Goal: Information Seeking & Learning: Learn about a topic

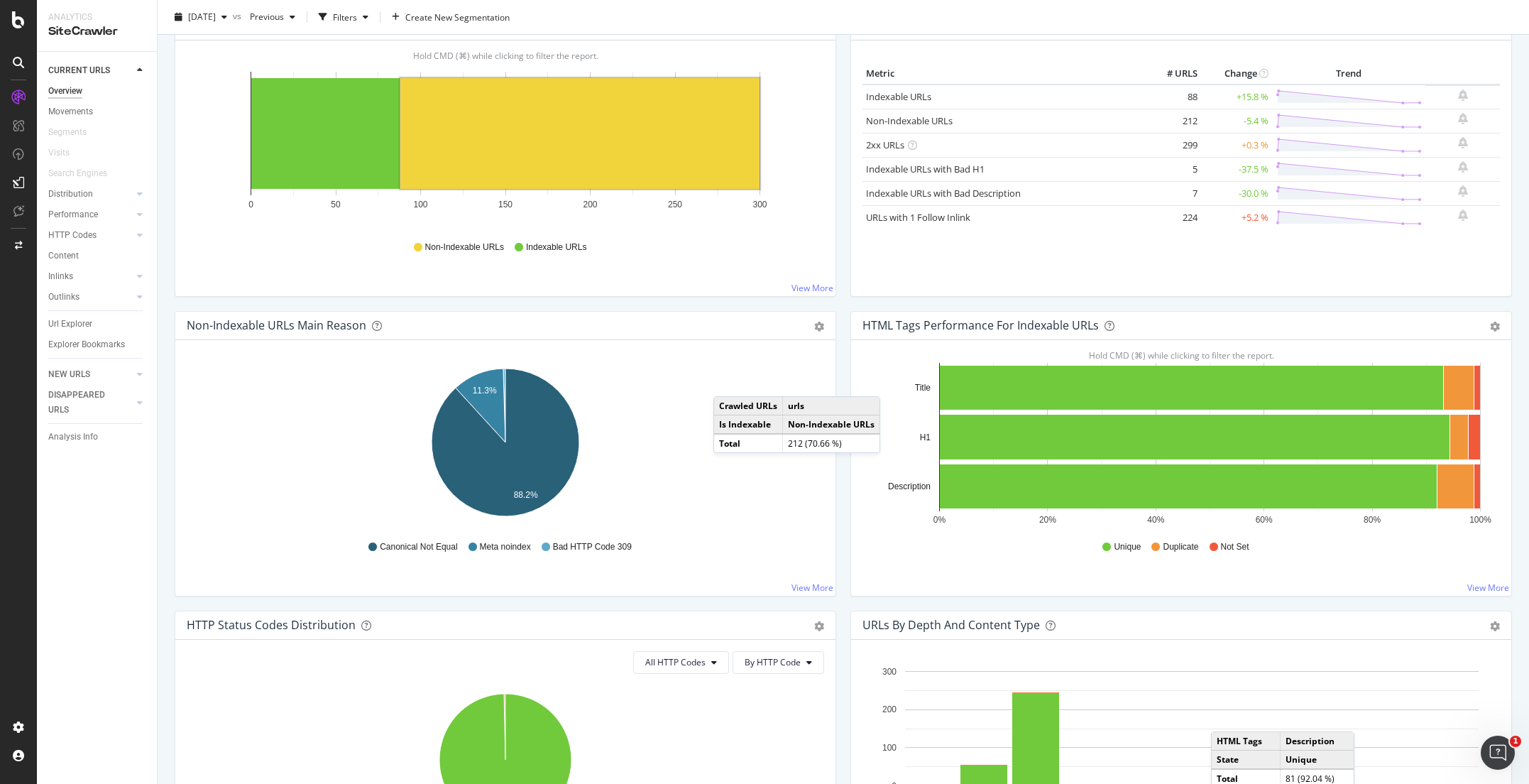
scroll to position [159, 0]
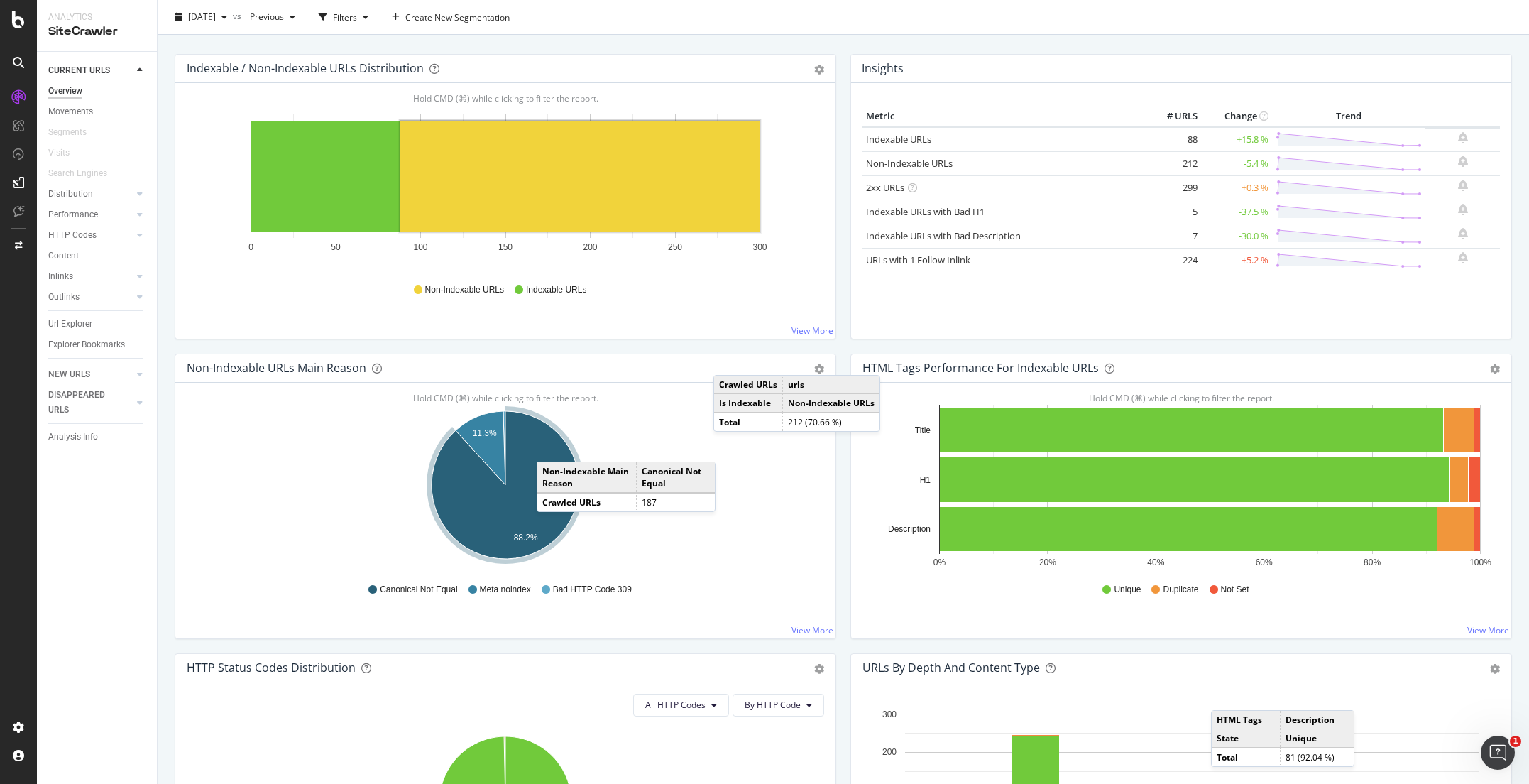
click at [547, 446] on icon "A chart." at bounding box center [505, 485] width 147 height 147
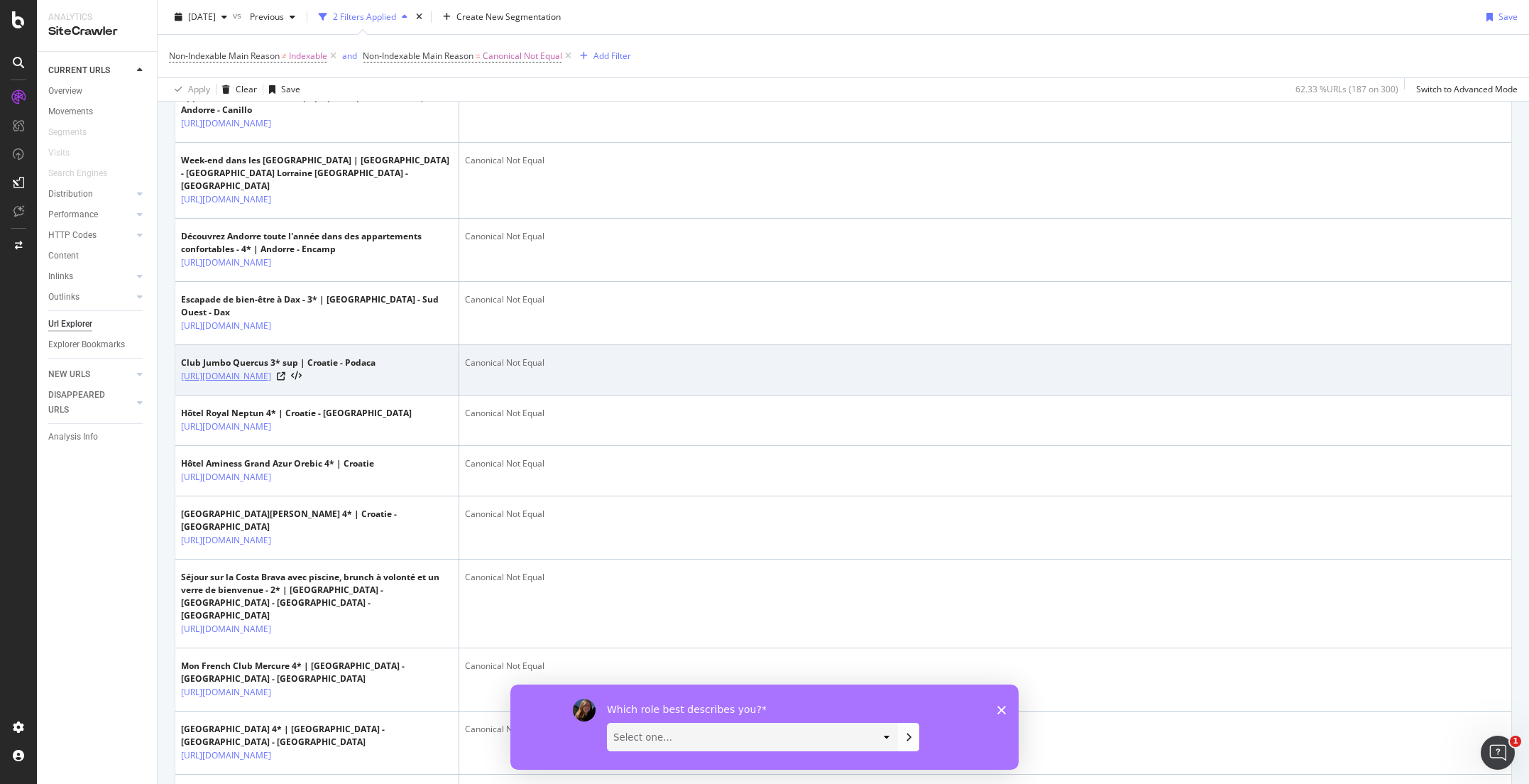
click at [271, 384] on link "[URL][DOMAIN_NAME]" at bounding box center [226, 376] width 90 height 14
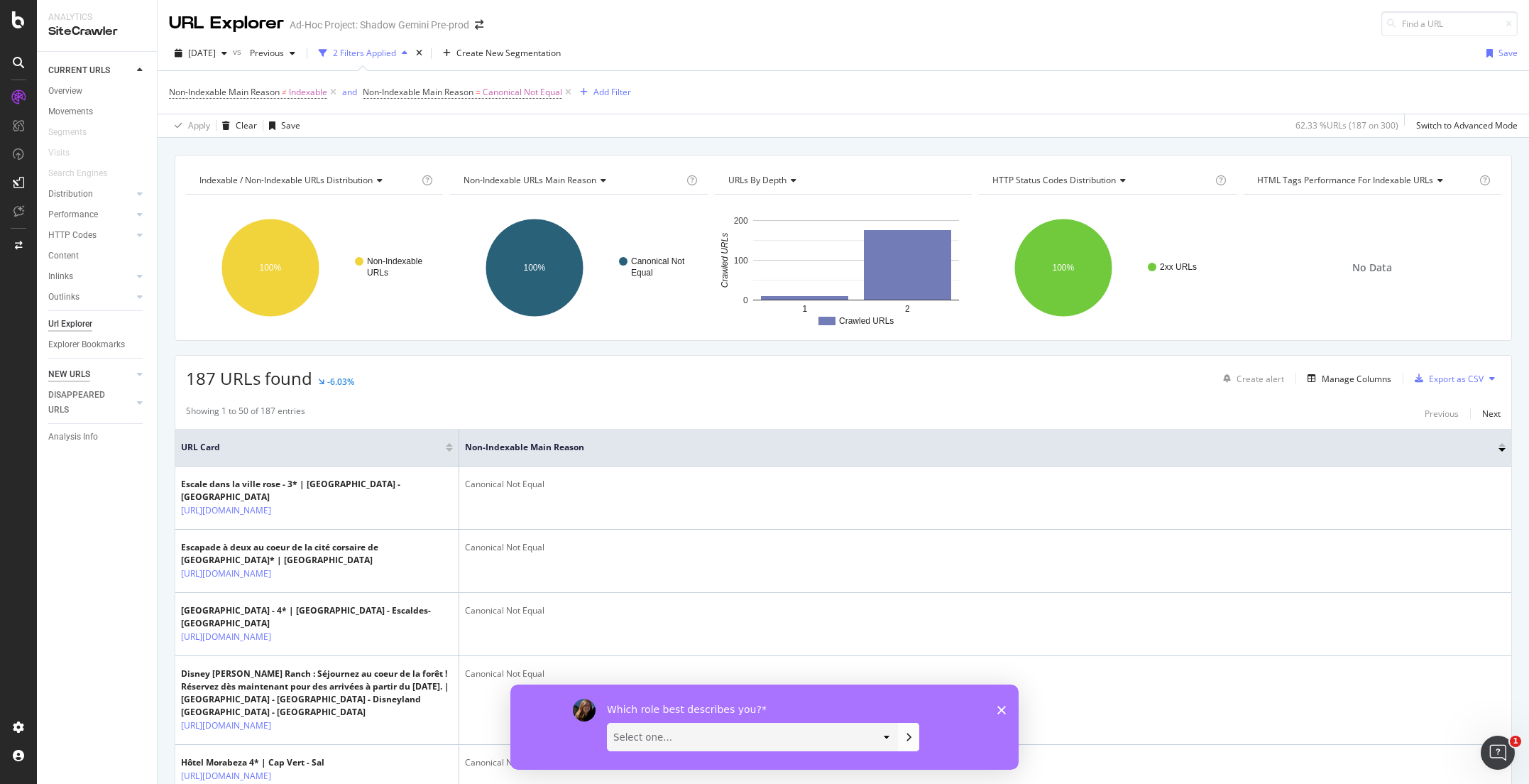
click at [70, 367] on div "NEW URLS" at bounding box center [69, 374] width 42 height 15
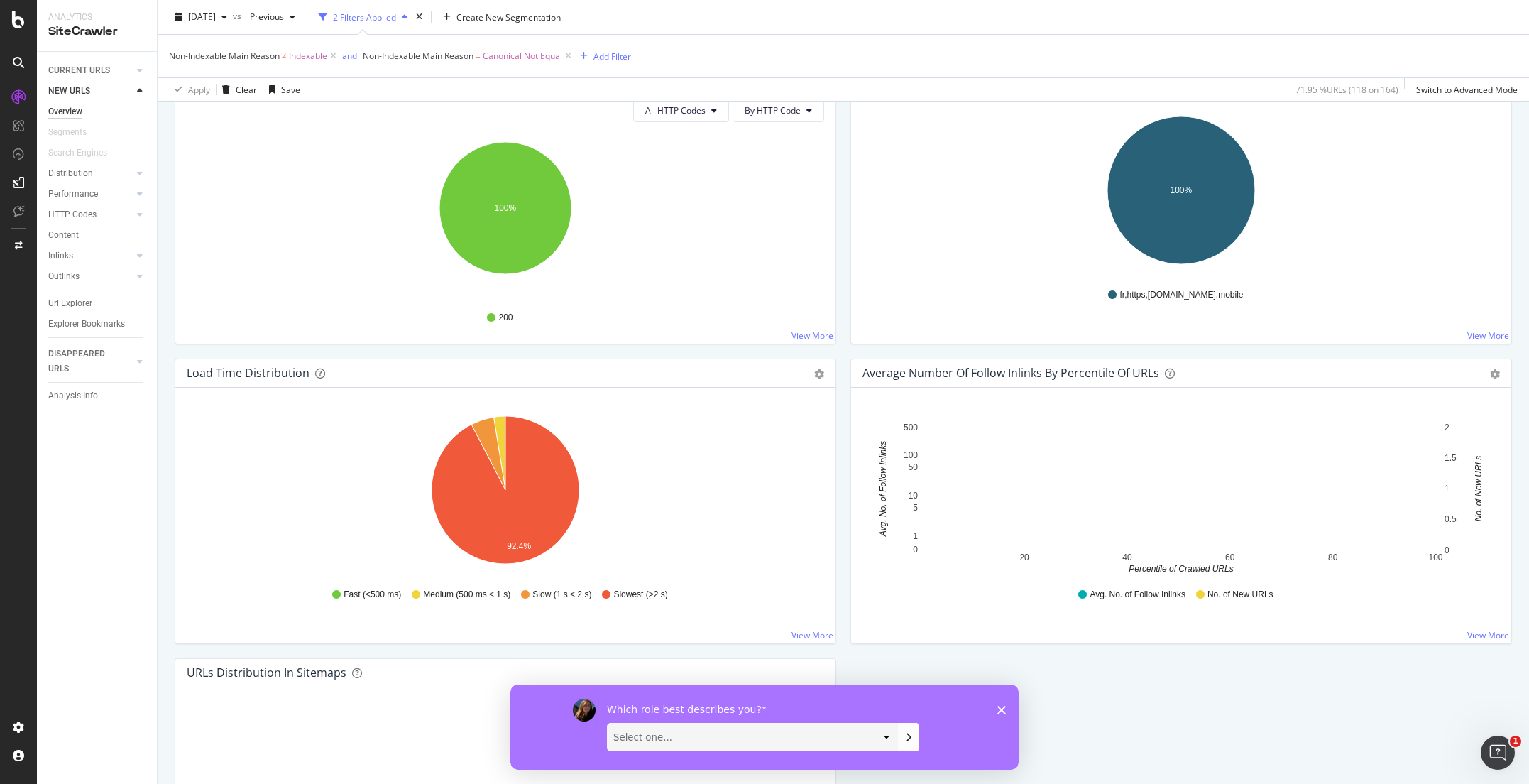
scroll to position [827, 0]
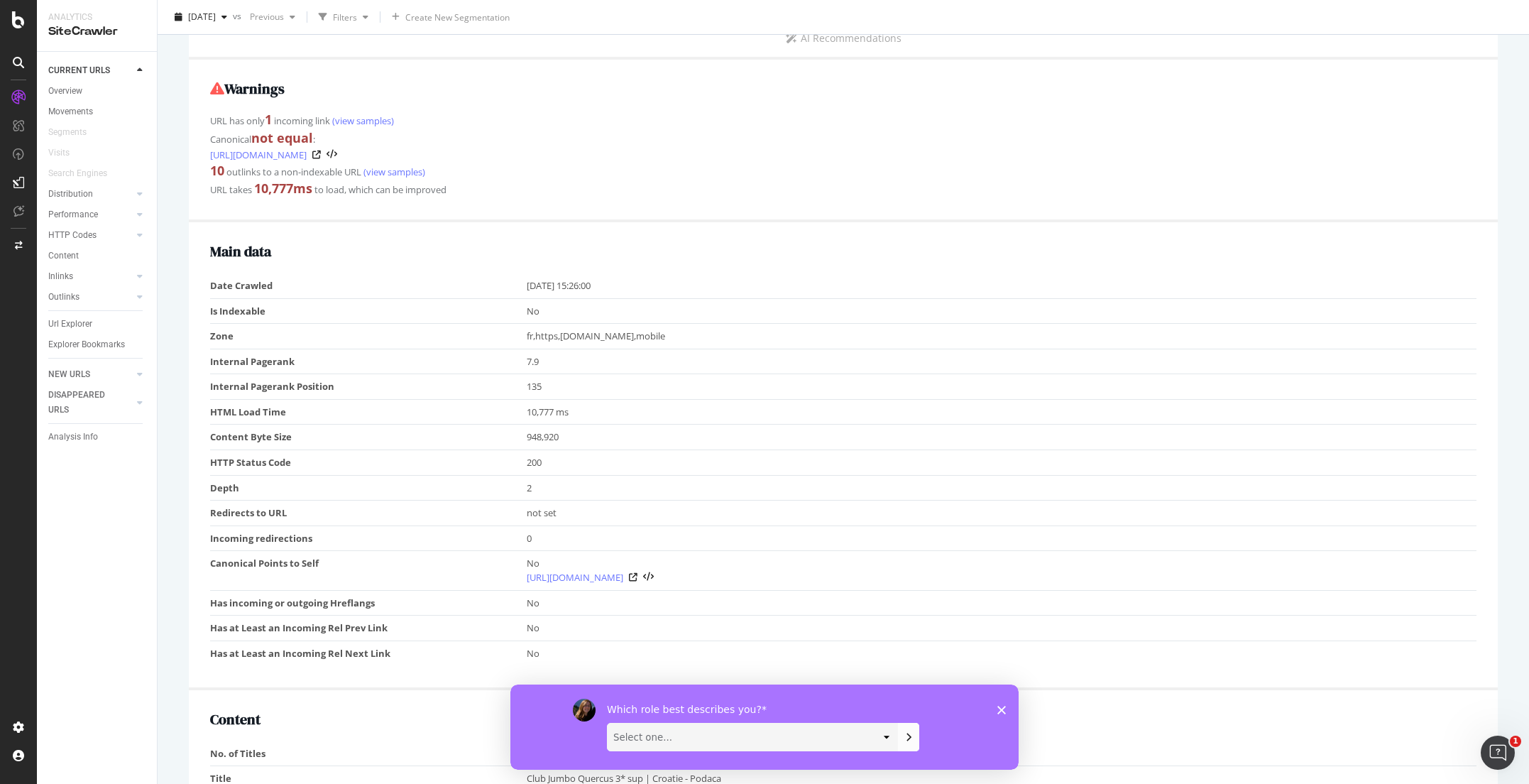
scroll to position [258, 0]
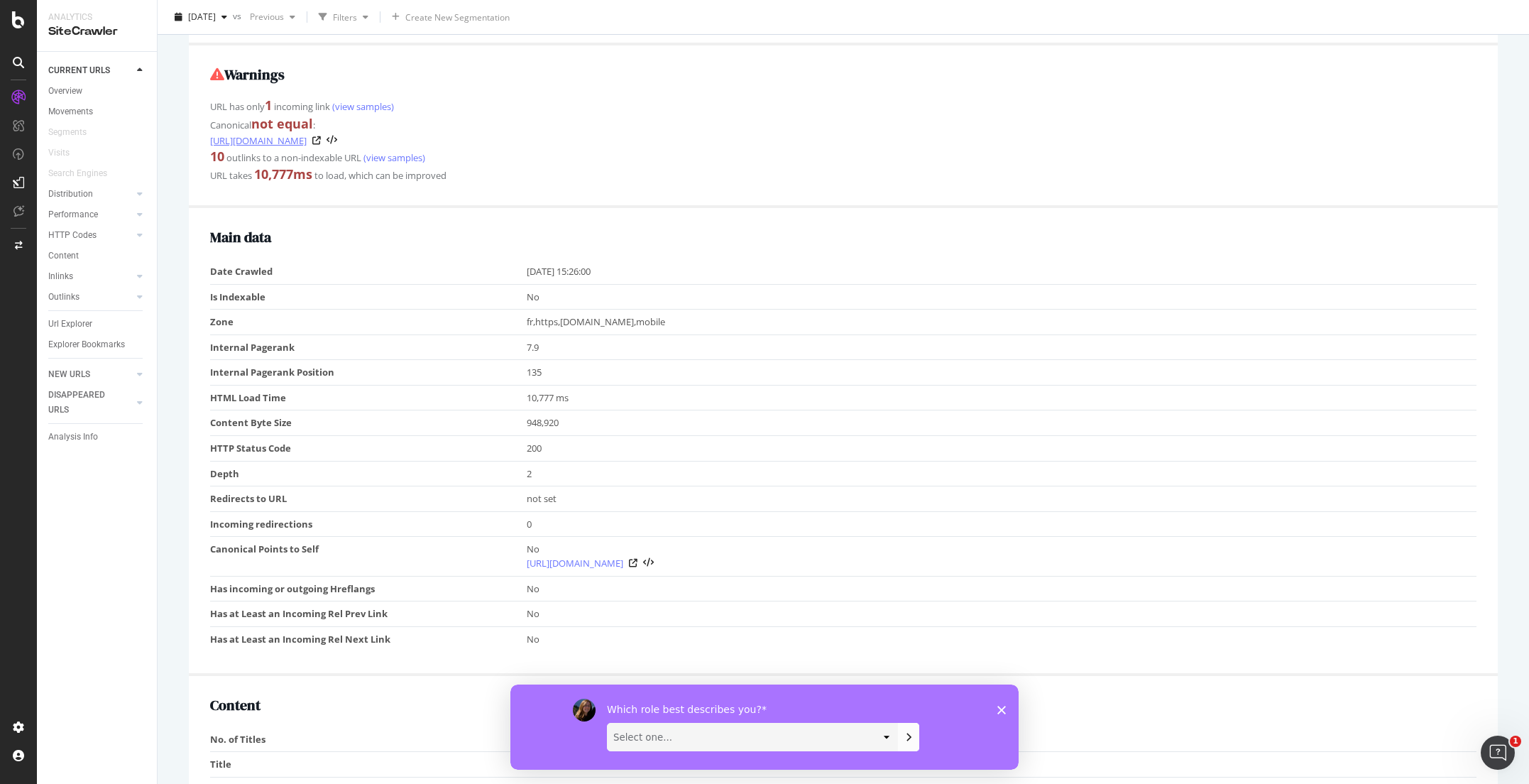
click at [307, 140] on link "https://shadow-gemini.voyages.leclerc/product/900463?m_c.desti=HR.POD" at bounding box center [258, 140] width 96 height 14
click at [321, 137] on icon at bounding box center [317, 140] width 9 height 9
